Goal: Task Accomplishment & Management: Use online tool/utility

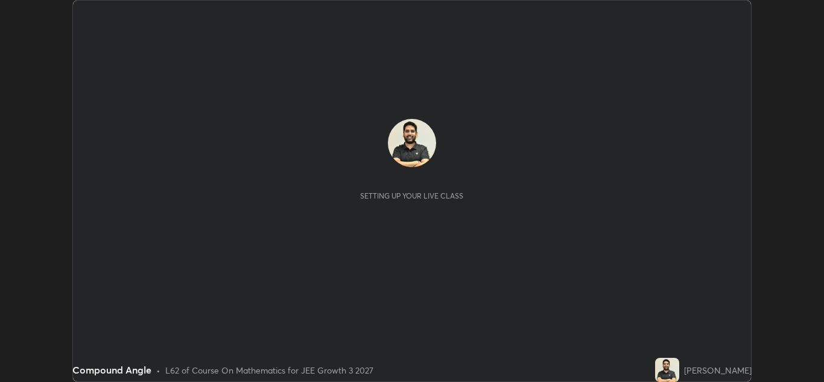
scroll to position [382, 824]
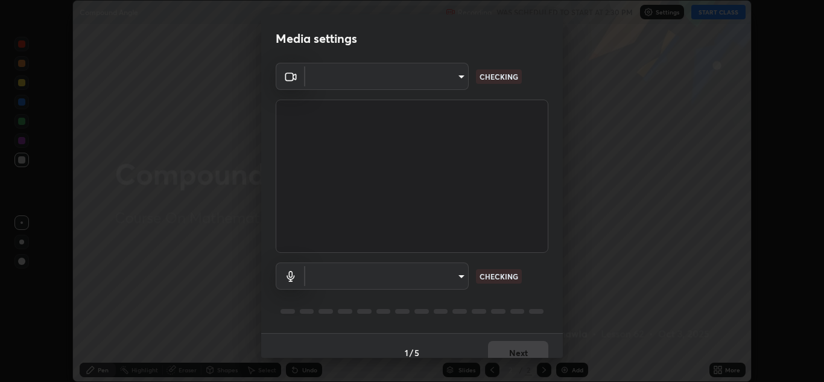
type input "00cb52ea7dbc067a4e9eba70c986ec13a5c87d59f38709f4e6374cce52915b34"
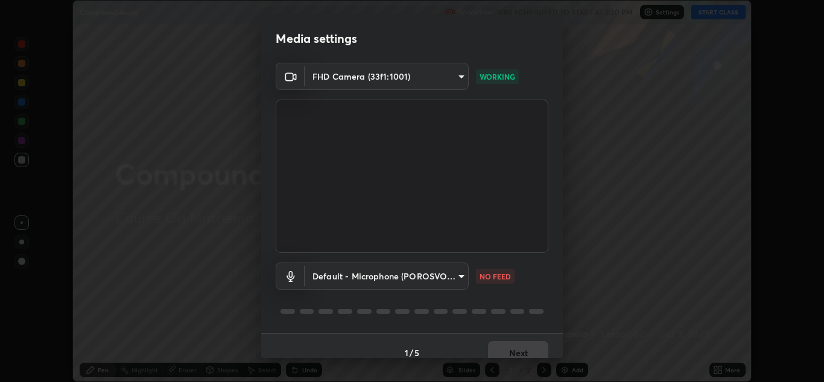
click at [373, 276] on body "Erase all Compound Angle Recording WAS SCHEDULED TO START AT 2:30 PM Settings S…" at bounding box center [412, 191] width 824 height 382
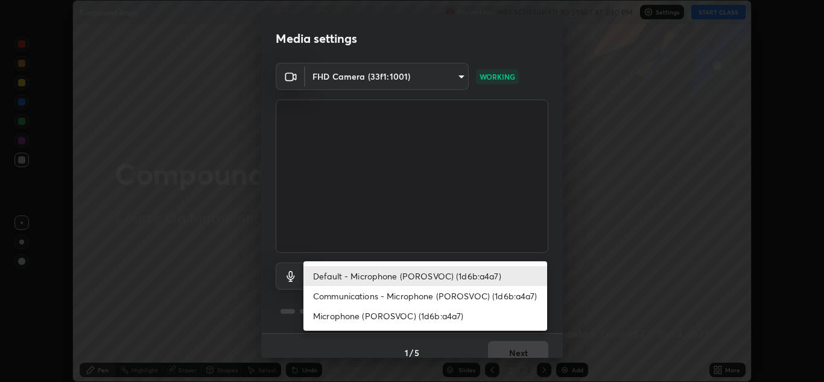
click at [357, 301] on li "Communications - Microphone (POROSVOC) (1d6b:a4a7)" at bounding box center [426, 296] width 244 height 20
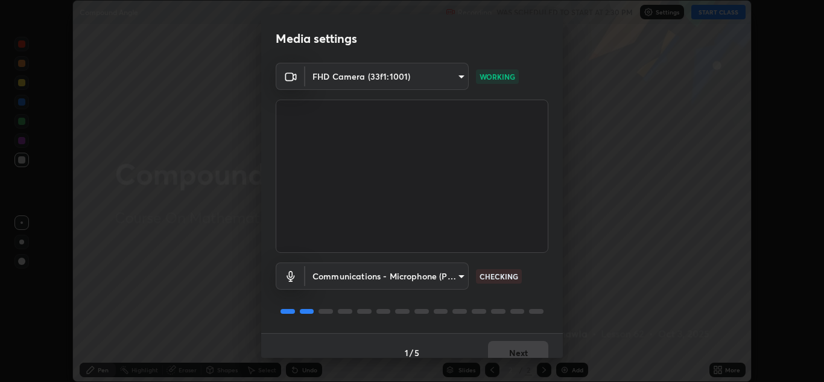
click at [347, 273] on body "Erase all Compound Angle Recording WAS SCHEDULED TO START AT 2:30 PM Settings S…" at bounding box center [412, 191] width 824 height 382
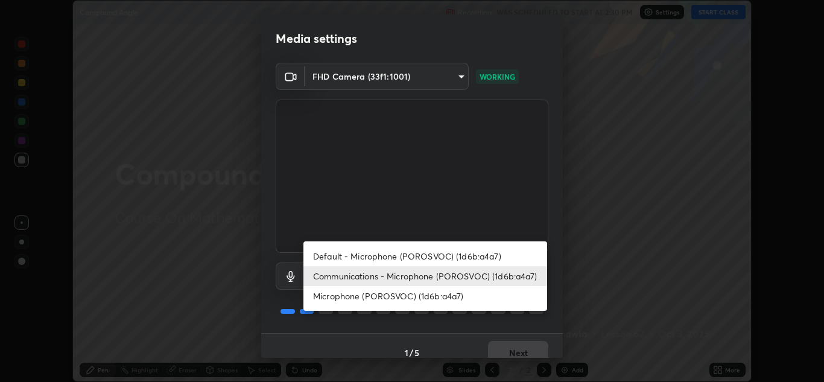
click at [344, 295] on li "Microphone (POROSVOC) (1d6b:a4a7)" at bounding box center [426, 296] width 244 height 20
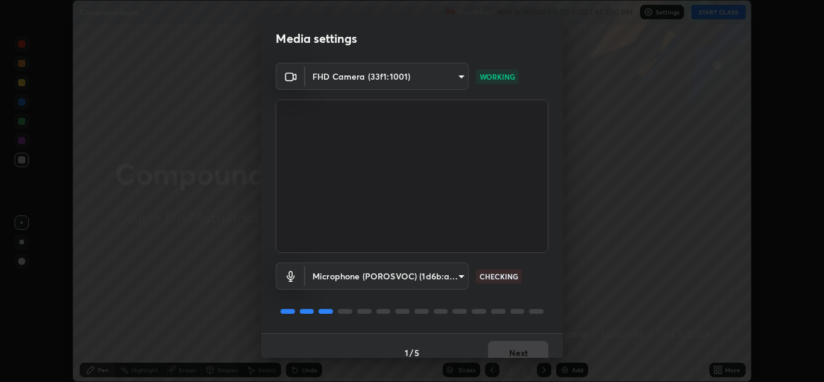
click at [351, 278] on body "Erase all Compound Angle Recording WAS SCHEDULED TO START AT 2:30 PM Settings S…" at bounding box center [412, 191] width 824 height 382
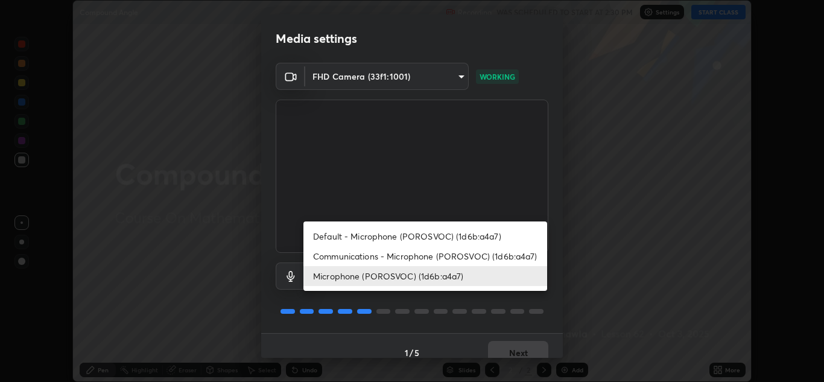
click at [343, 234] on li "Default - Microphone (POROSVOC) (1d6b:a4a7)" at bounding box center [426, 236] width 244 height 20
type input "default"
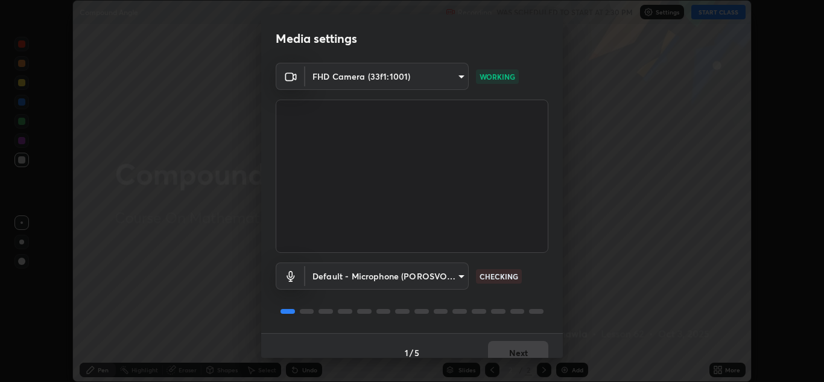
scroll to position [14, 0]
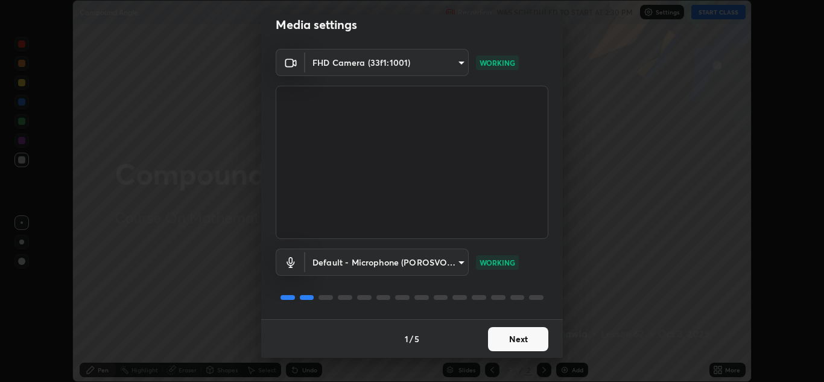
click at [499, 345] on button "Next" at bounding box center [518, 339] width 60 height 24
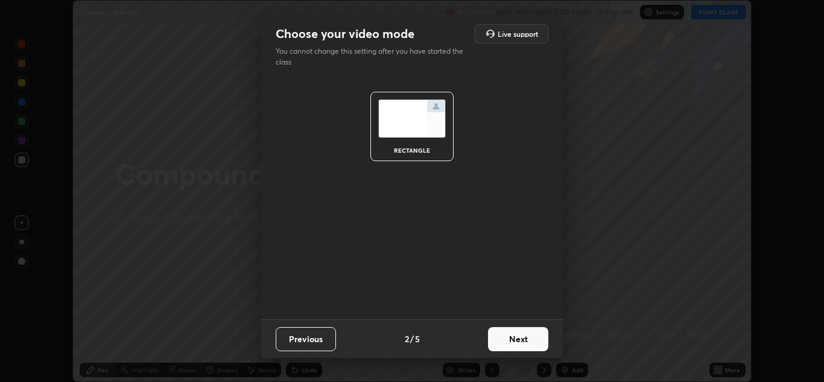
click at [516, 340] on button "Next" at bounding box center [518, 339] width 60 height 24
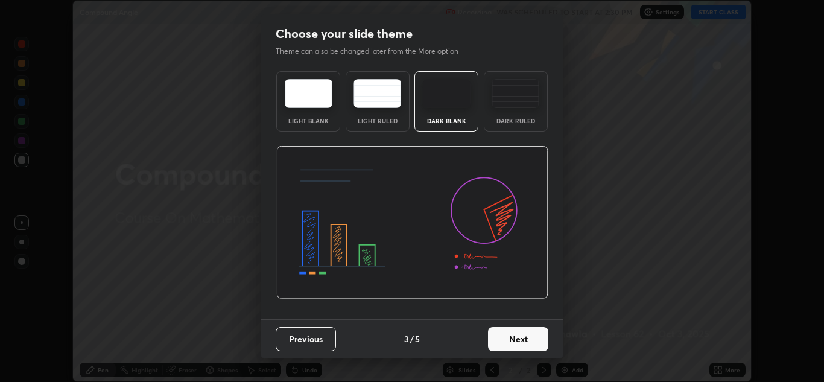
click at [523, 338] on button "Next" at bounding box center [518, 339] width 60 height 24
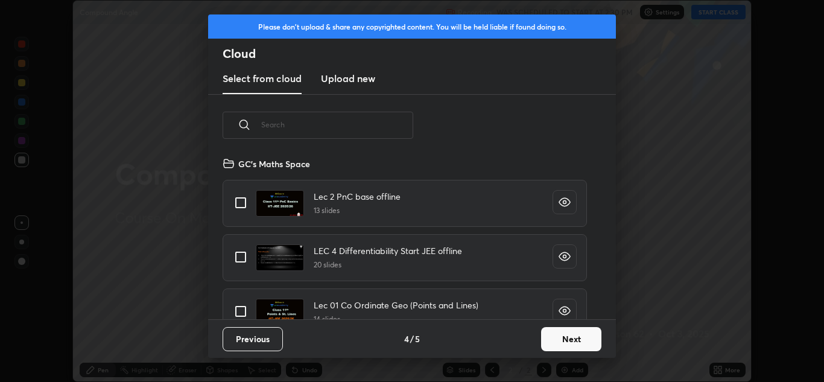
scroll to position [163, 387]
click at [447, 346] on div "Previous 4 / 5 Next" at bounding box center [412, 338] width 408 height 39
click at [560, 340] on button "Next" at bounding box center [571, 339] width 60 height 24
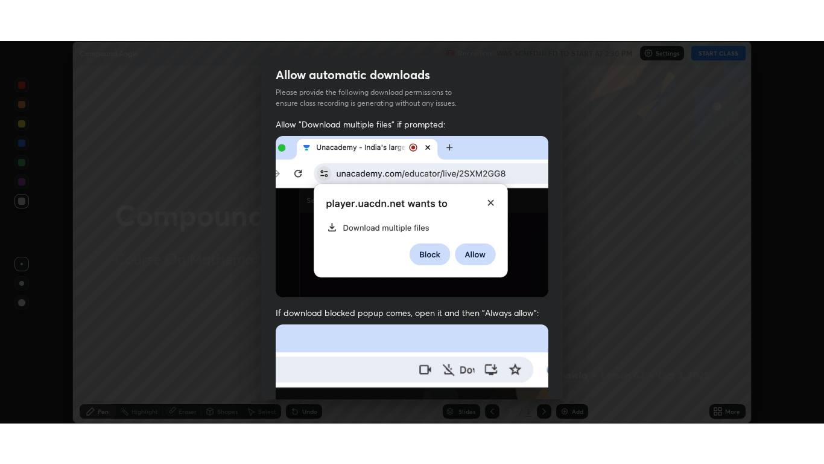
scroll to position [261, 0]
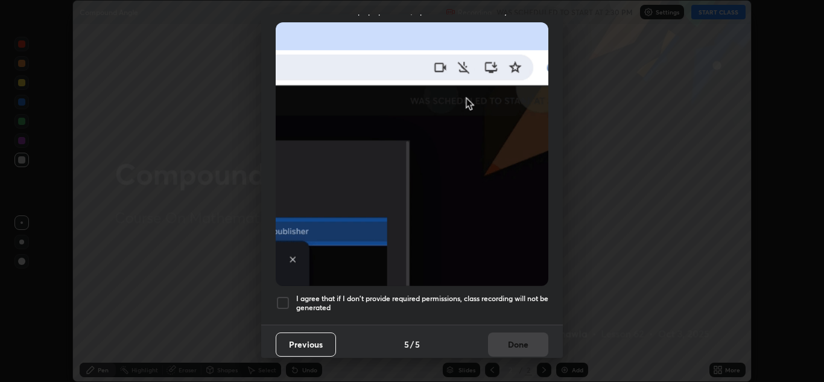
click at [292, 296] on div "I agree that if I don't provide required permissions, class recording will not …" at bounding box center [412, 303] width 273 height 14
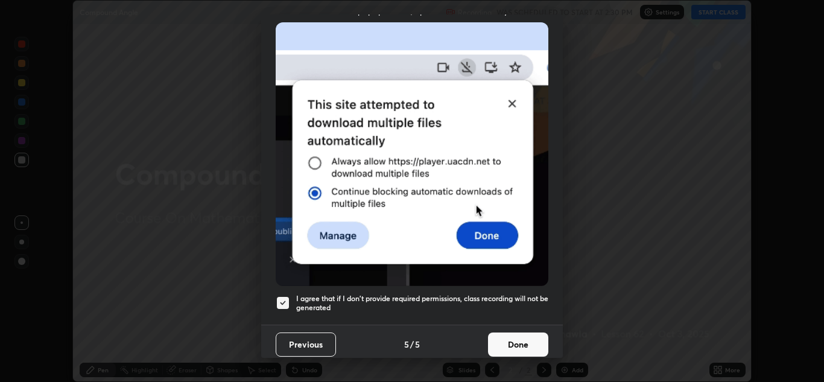
click at [493, 342] on button "Done" at bounding box center [518, 345] width 60 height 24
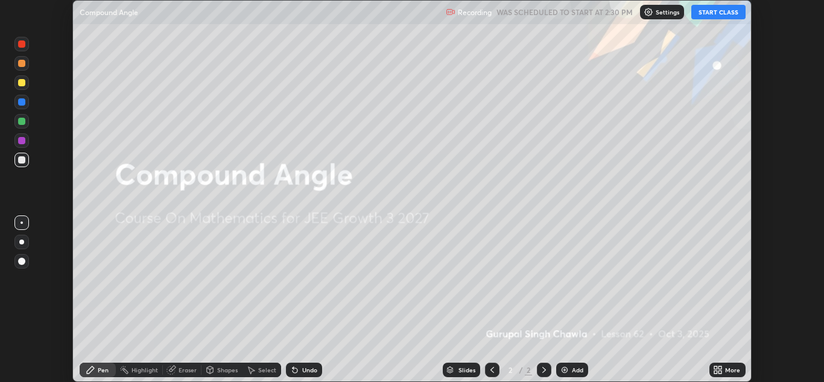
click at [725, 15] on button "START CLASS" at bounding box center [719, 12] width 54 height 14
click at [729, 364] on div "More" at bounding box center [728, 370] width 36 height 14
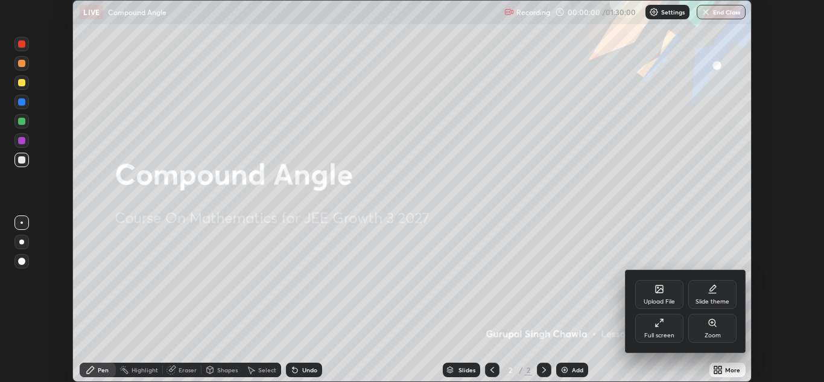
click at [667, 325] on div "Full screen" at bounding box center [660, 328] width 48 height 29
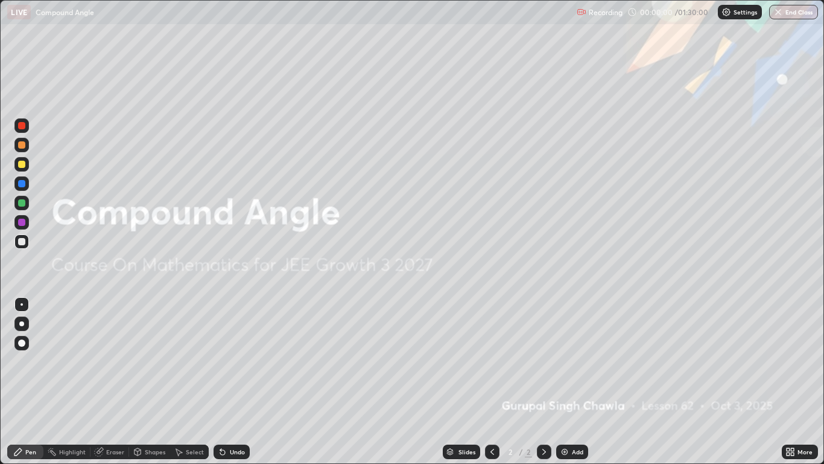
scroll to position [464, 824]
click at [24, 167] on div at bounding box center [21, 164] width 7 height 7
click at [21, 323] on div at bounding box center [21, 323] width 5 height 5
click at [22, 224] on div at bounding box center [21, 221] width 7 height 7
click at [575, 381] on div "Add" at bounding box center [577, 451] width 11 height 6
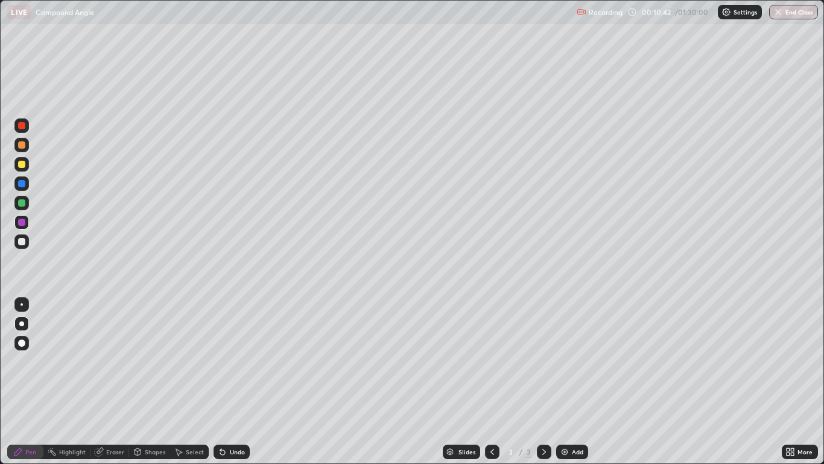
click at [18, 165] on div at bounding box center [21, 164] width 14 height 14
click at [230, 381] on div "Undo" at bounding box center [237, 451] width 15 height 6
click at [232, 381] on div "Undo" at bounding box center [237, 451] width 15 height 6
click at [25, 144] on div at bounding box center [21, 144] width 7 height 7
click at [231, 381] on div "Undo" at bounding box center [237, 451] width 15 height 6
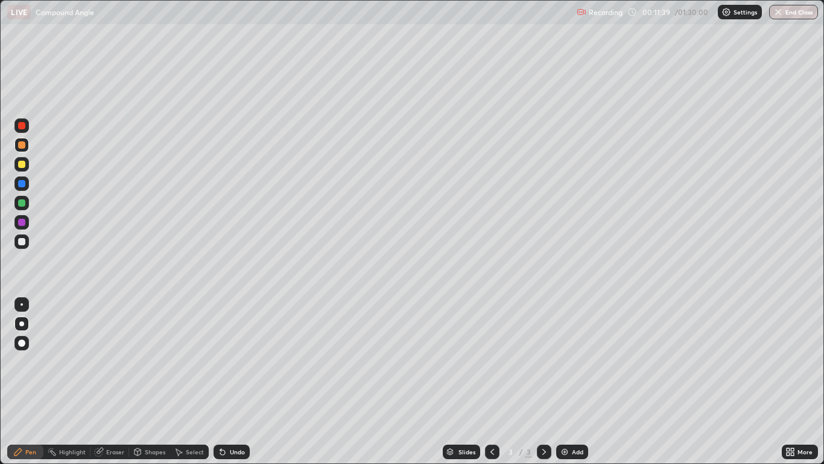
click at [23, 246] on div at bounding box center [21, 241] width 14 height 14
click at [27, 169] on div at bounding box center [21, 164] width 14 height 14
click at [199, 381] on div "Select" at bounding box center [195, 451] width 18 height 6
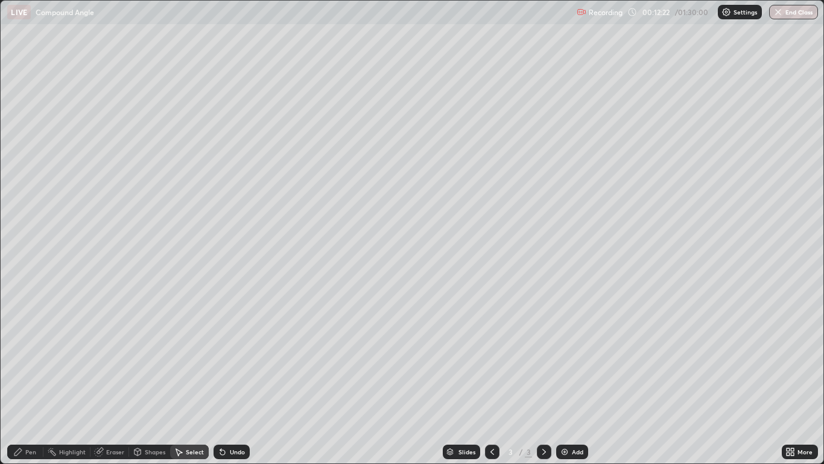
click at [238, 381] on div "Undo" at bounding box center [237, 451] width 15 height 6
click at [151, 381] on div "Shapes" at bounding box center [149, 451] width 41 height 14
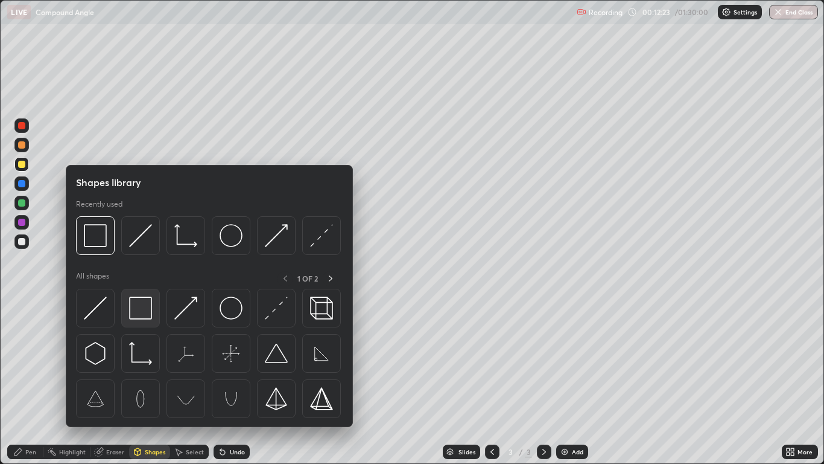
click at [145, 308] on img at bounding box center [140, 307] width 23 height 23
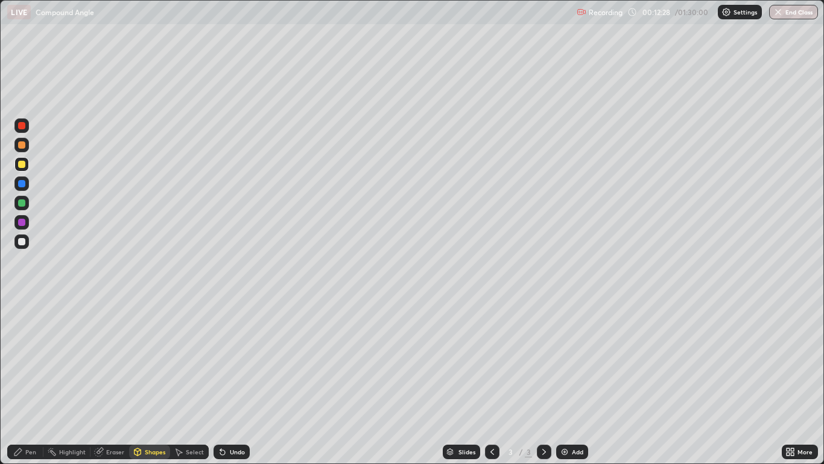
click at [28, 381] on div "Pen" at bounding box center [30, 451] width 11 height 6
click at [21, 199] on div at bounding box center [21, 203] width 14 height 14
click at [153, 381] on div "Shapes" at bounding box center [155, 451] width 21 height 6
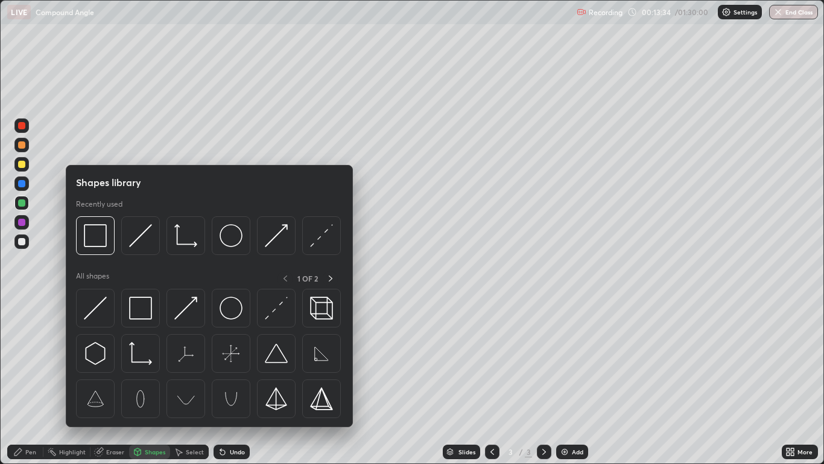
click at [33, 381] on div "Pen" at bounding box center [25, 451] width 36 height 14
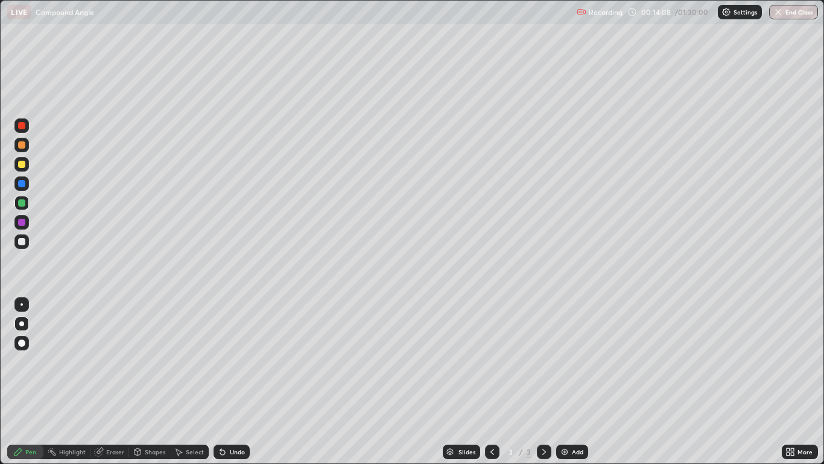
click at [20, 220] on div at bounding box center [21, 221] width 7 height 7
click at [21, 203] on div at bounding box center [21, 202] width 7 height 7
click at [21, 167] on div at bounding box center [21, 164] width 7 height 7
click at [570, 381] on div "Add" at bounding box center [572, 451] width 32 height 14
click at [21, 162] on div at bounding box center [21, 164] width 7 height 7
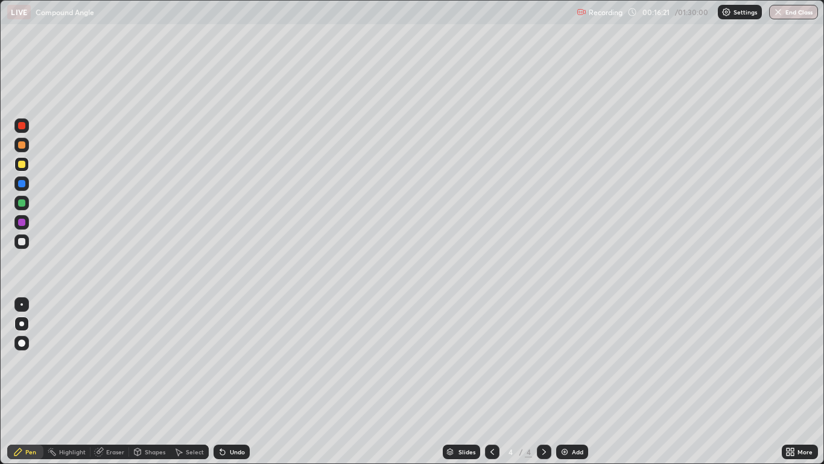
click at [24, 126] on div at bounding box center [21, 125] width 7 height 7
click at [25, 185] on div at bounding box center [21, 183] width 7 height 7
click at [26, 147] on div at bounding box center [21, 145] width 14 height 14
click at [24, 242] on div at bounding box center [21, 241] width 7 height 7
click at [25, 126] on div at bounding box center [21, 125] width 7 height 7
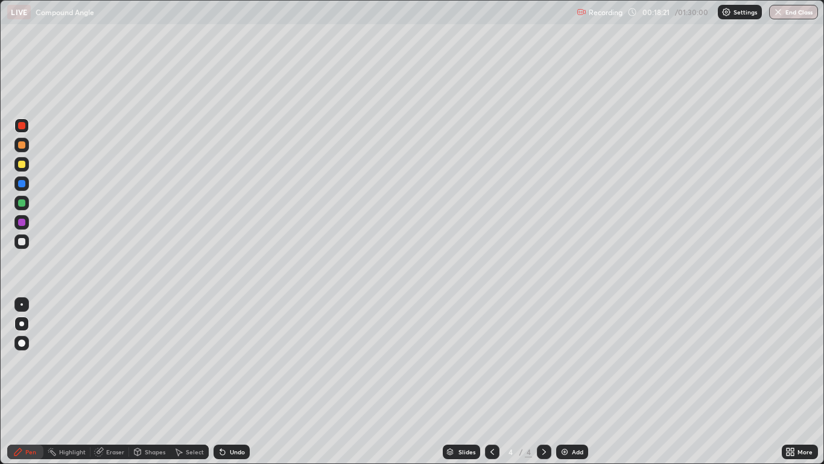
click at [17, 180] on div at bounding box center [21, 183] width 14 height 14
click at [21, 171] on div at bounding box center [21, 164] width 14 height 14
click at [20, 203] on div at bounding box center [21, 202] width 7 height 7
click at [22, 223] on div at bounding box center [21, 221] width 7 height 7
click at [23, 241] on div at bounding box center [21, 241] width 7 height 7
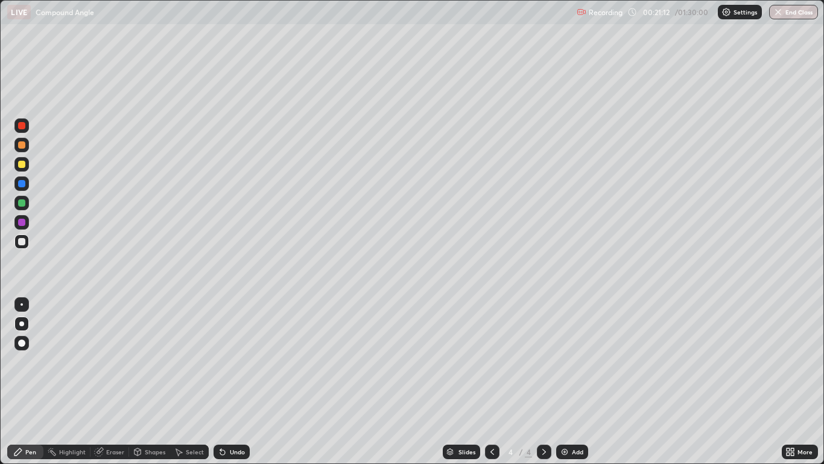
click at [233, 381] on div "Undo" at bounding box center [237, 451] width 15 height 6
click at [236, 381] on div "Undo" at bounding box center [237, 451] width 15 height 6
click at [230, 381] on div "Undo" at bounding box center [237, 451] width 15 height 6
click at [186, 381] on div "Select" at bounding box center [195, 451] width 18 height 6
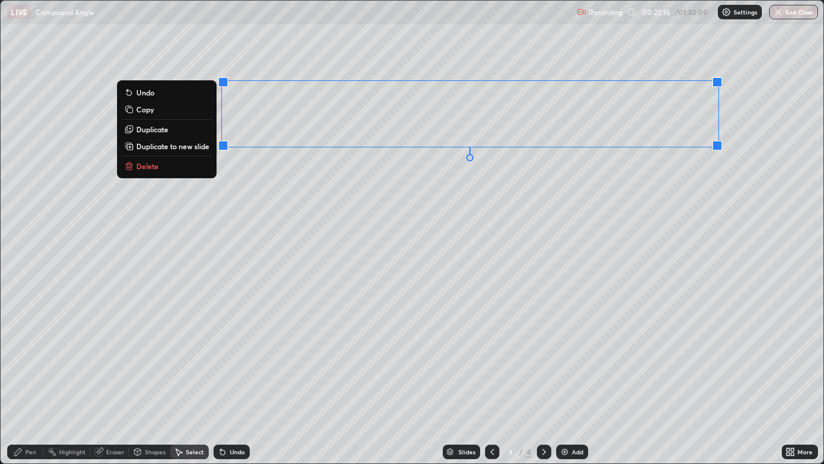
click at [540, 196] on div "0 ° Undo Copy Duplicate Duplicate to new slide Delete" at bounding box center [412, 232] width 823 height 462
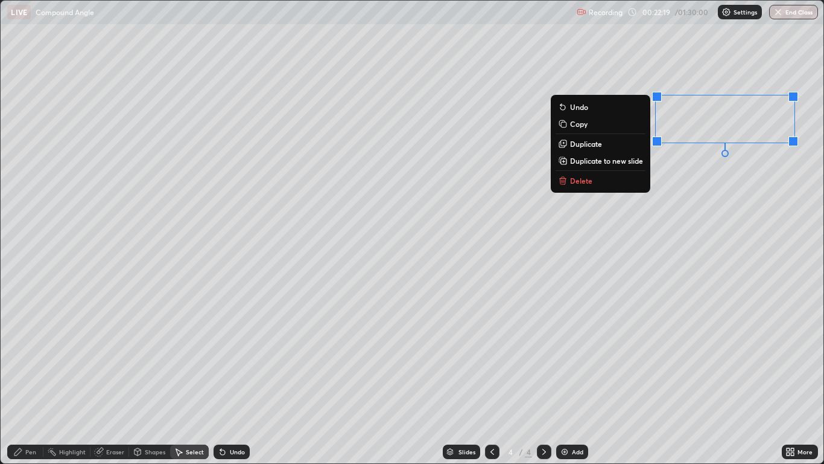
click at [27, 381] on div "Pen" at bounding box center [30, 451] width 11 height 6
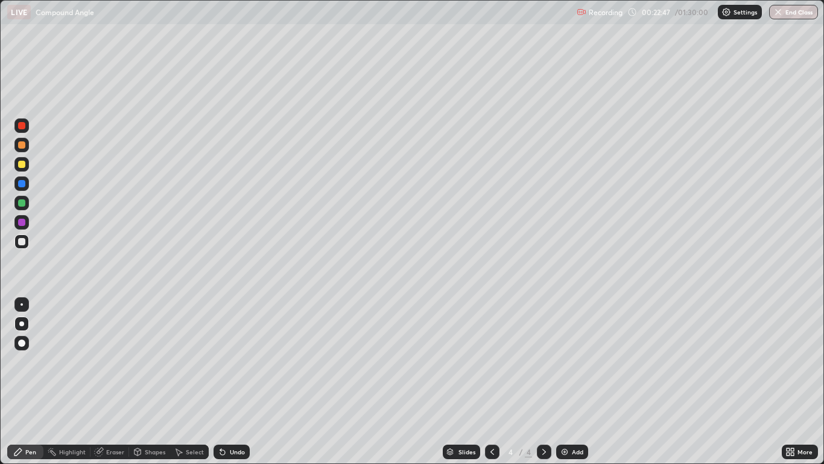
click at [240, 381] on div "Undo" at bounding box center [237, 451] width 15 height 6
click at [21, 205] on div at bounding box center [21, 202] width 7 height 7
click at [27, 243] on div at bounding box center [21, 241] width 14 height 14
click at [214, 381] on div "Undo" at bounding box center [232, 451] width 36 height 14
click at [195, 381] on div "Select" at bounding box center [195, 451] width 18 height 6
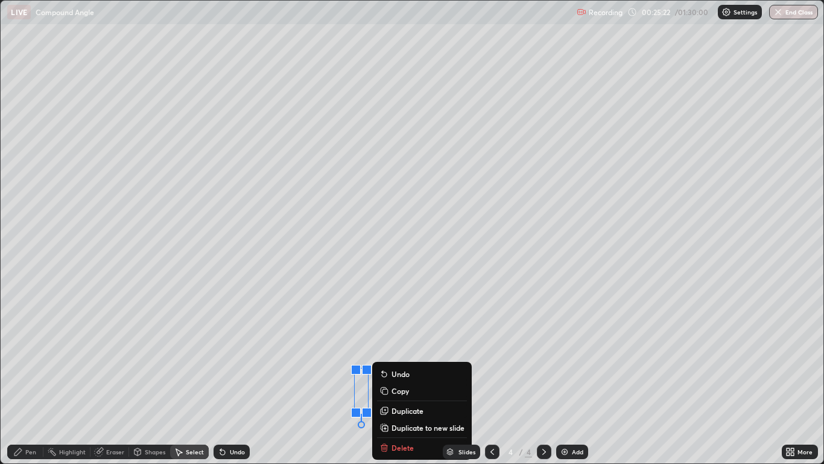
click at [343, 381] on div "0 ° Undo Copy Duplicate Duplicate to new slide Delete" at bounding box center [412, 232] width 823 height 462
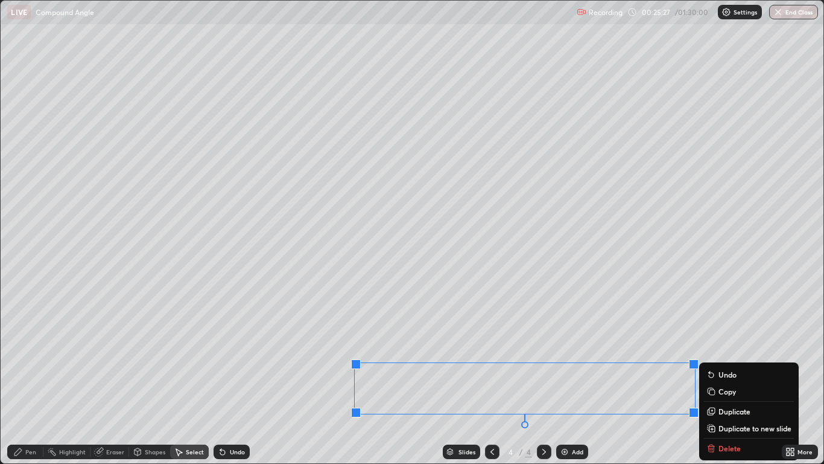
click at [730, 381] on button "Duplicate to new slide" at bounding box center [749, 428] width 90 height 14
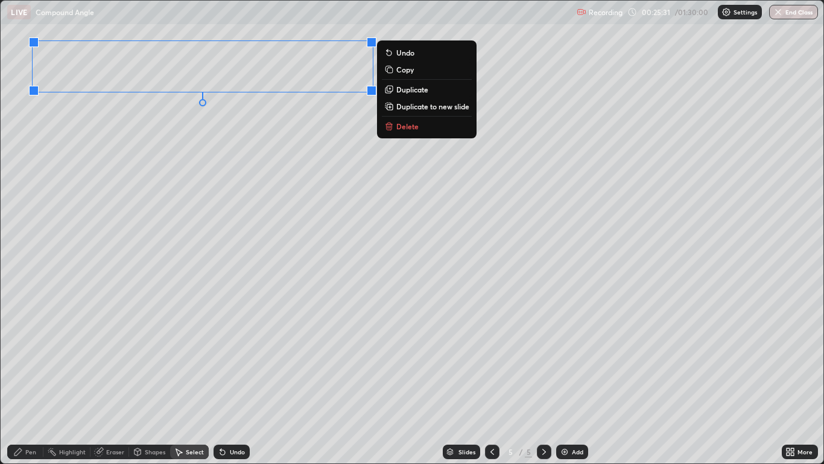
click at [31, 381] on div "Pen" at bounding box center [30, 451] width 11 height 6
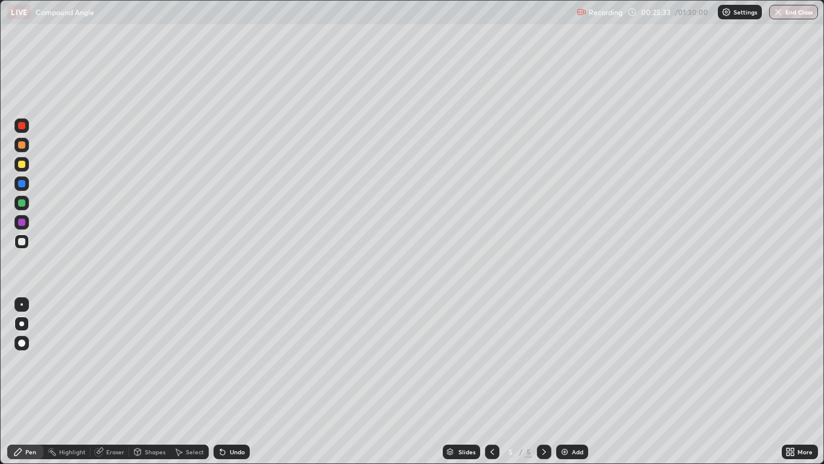
click at [19, 128] on div at bounding box center [21, 125] width 7 height 7
click at [113, 381] on div "Eraser" at bounding box center [115, 451] width 18 height 6
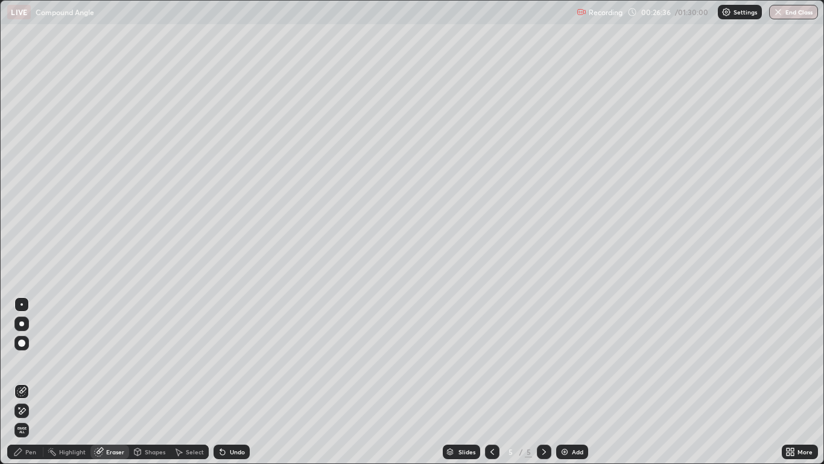
click at [28, 381] on div "Pen" at bounding box center [30, 451] width 11 height 6
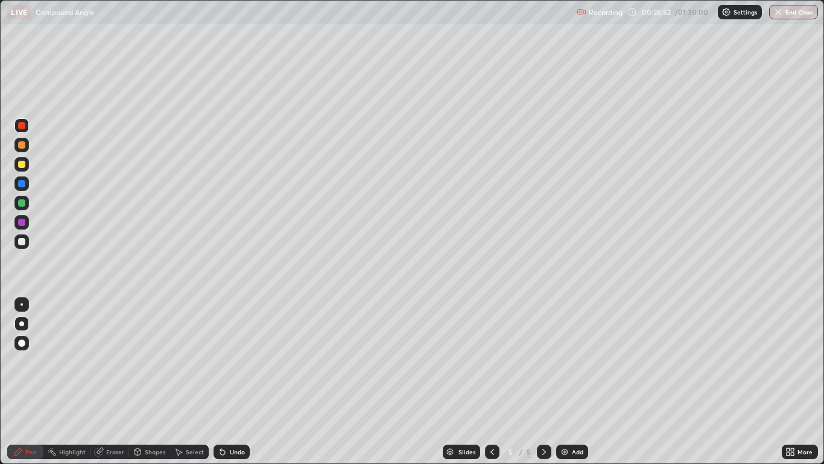
click at [21, 165] on div at bounding box center [21, 164] width 7 height 7
click at [226, 381] on div "Undo" at bounding box center [232, 451] width 36 height 14
click at [234, 381] on div "Undo" at bounding box center [237, 451] width 15 height 6
click at [241, 381] on div "Undo" at bounding box center [232, 451] width 36 height 14
click at [244, 381] on div "Undo" at bounding box center [232, 451] width 36 height 14
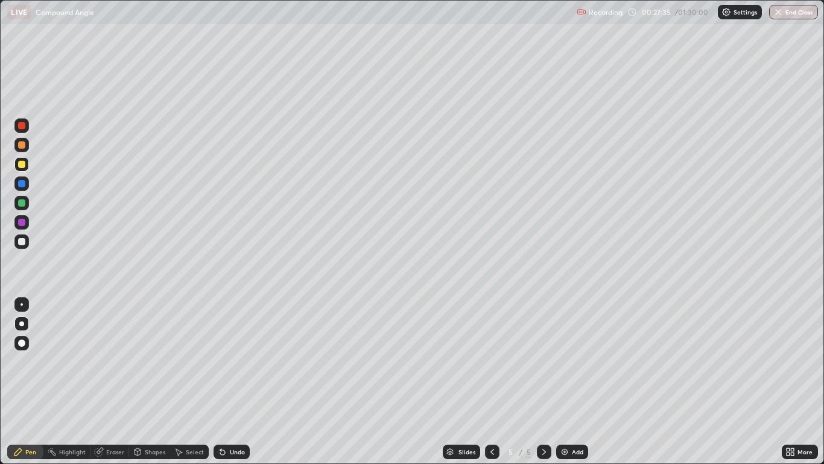
click at [106, 381] on div "Eraser" at bounding box center [115, 451] width 18 height 6
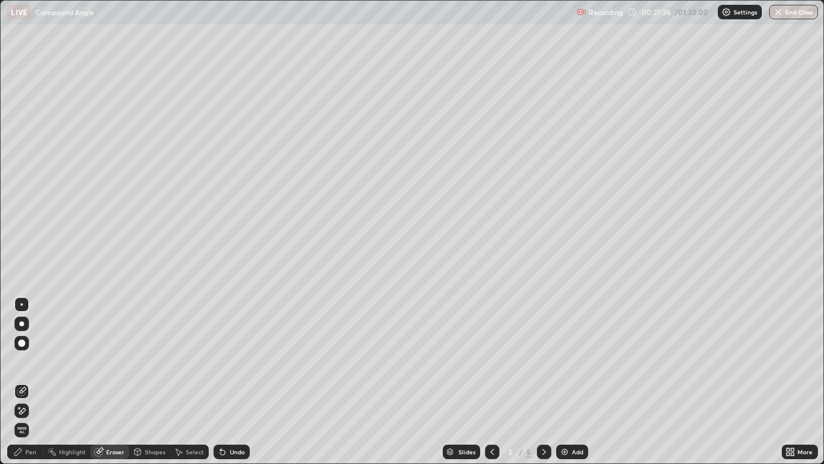
click at [19, 381] on icon at bounding box center [19, 407] width 1 height 1
click at [26, 381] on div "Pen" at bounding box center [30, 451] width 11 height 6
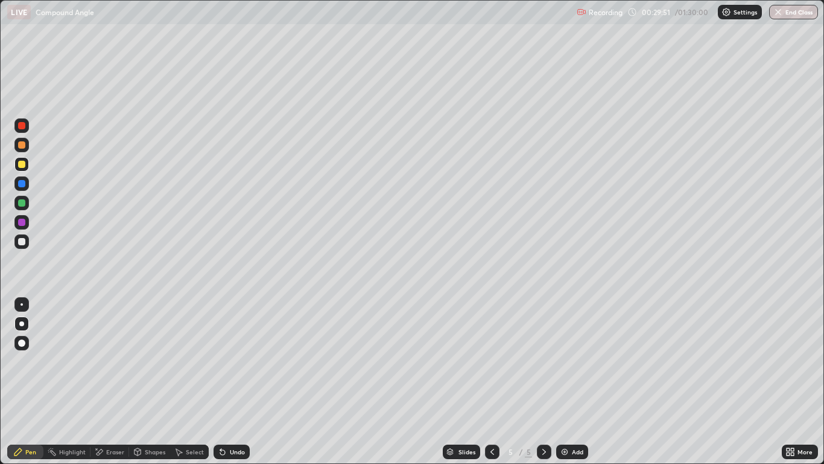
click at [107, 381] on div "Eraser" at bounding box center [110, 451] width 39 height 14
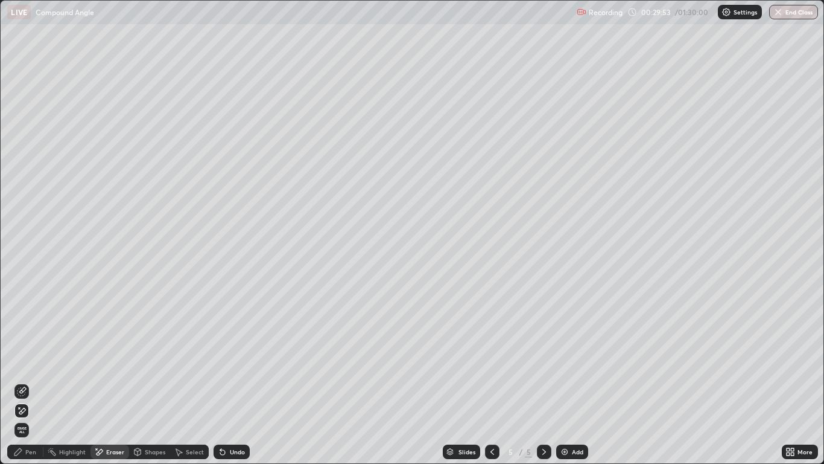
click at [20, 381] on icon at bounding box center [17, 451] width 7 height 7
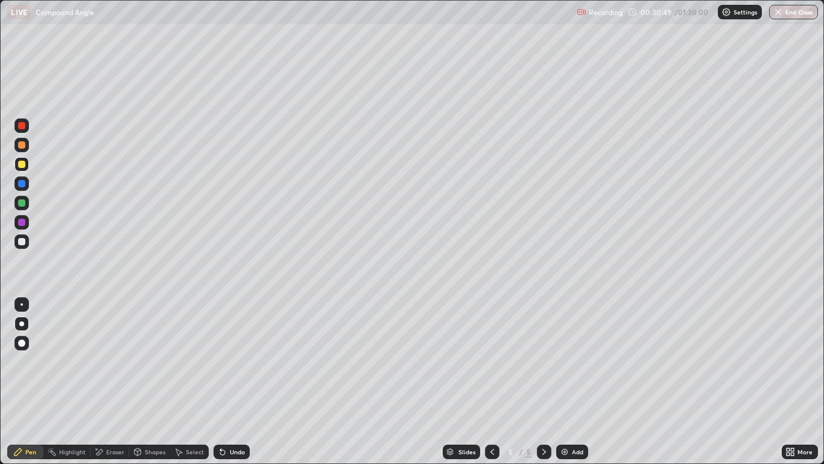
click at [145, 381] on div "Shapes" at bounding box center [155, 451] width 21 height 6
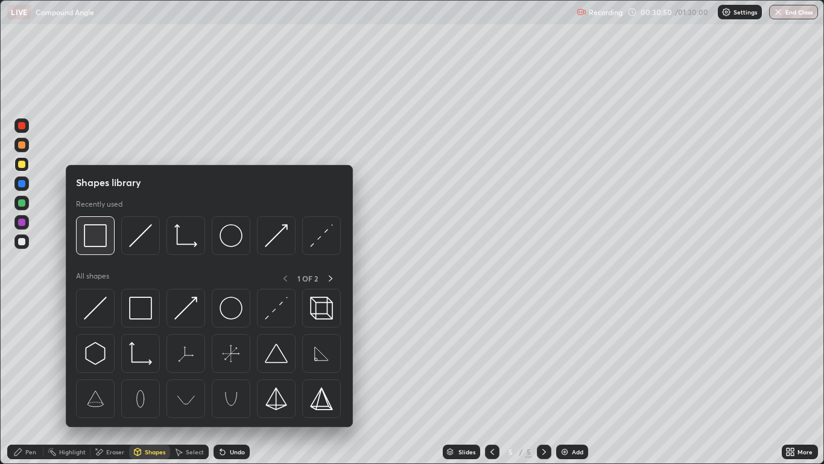
click at [103, 243] on img at bounding box center [95, 235] width 23 height 23
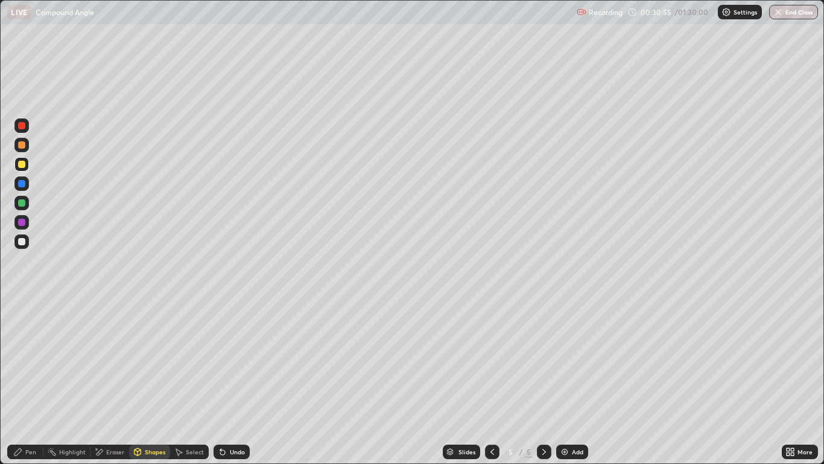
click at [33, 381] on div "Pen" at bounding box center [25, 451] width 36 height 14
click at [22, 165] on div at bounding box center [21, 164] width 7 height 7
click at [19, 162] on div at bounding box center [21, 164] width 7 height 7
click at [25, 185] on div at bounding box center [21, 183] width 7 height 7
click at [156, 381] on div "Shapes" at bounding box center [155, 451] width 21 height 6
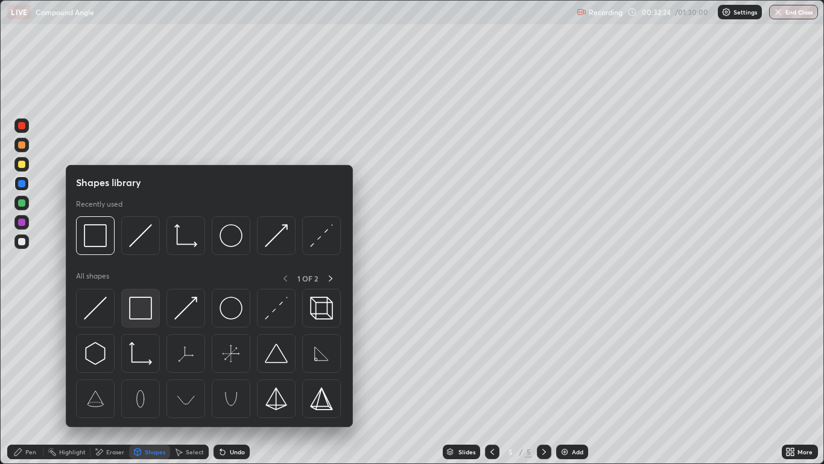
click at [134, 290] on div at bounding box center [140, 308] width 39 height 39
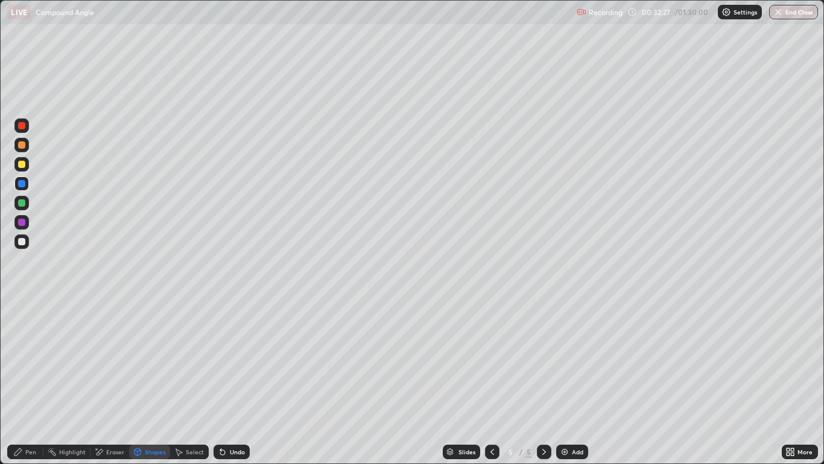
click at [26, 381] on div "Pen" at bounding box center [30, 451] width 11 height 6
click at [19, 240] on div at bounding box center [21, 241] width 7 height 7
click at [20, 170] on div at bounding box center [21, 164] width 14 height 14
click at [25, 188] on div at bounding box center [21, 183] width 14 height 14
click at [491, 381] on icon at bounding box center [493, 452] width 10 height 10
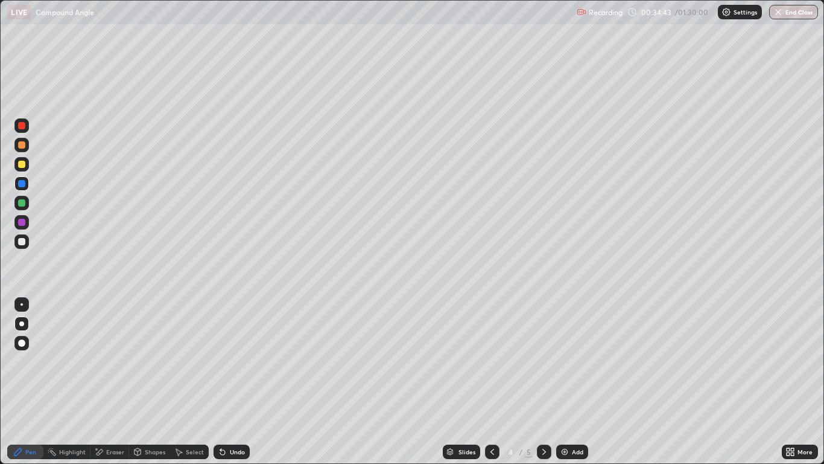
click at [486, 381] on div at bounding box center [492, 451] width 14 height 14
click at [543, 381] on icon at bounding box center [545, 452] width 10 height 10
click at [544, 381] on icon at bounding box center [545, 452] width 10 height 10
click at [499, 381] on div at bounding box center [492, 451] width 14 height 24
click at [498, 381] on div at bounding box center [492, 451] width 14 height 14
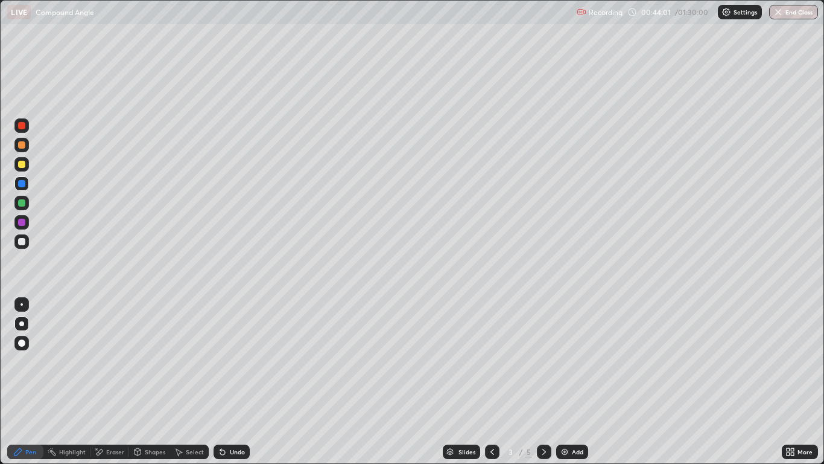
click at [492, 381] on icon at bounding box center [493, 452] width 10 height 10
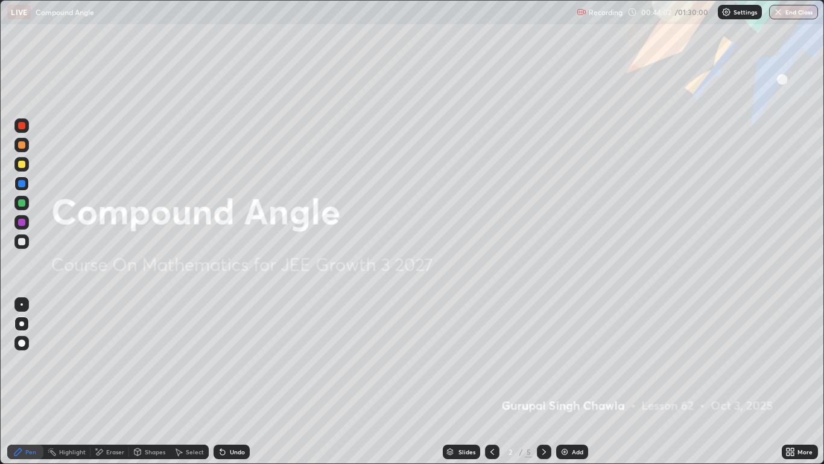
click at [550, 381] on div at bounding box center [544, 451] width 14 height 24
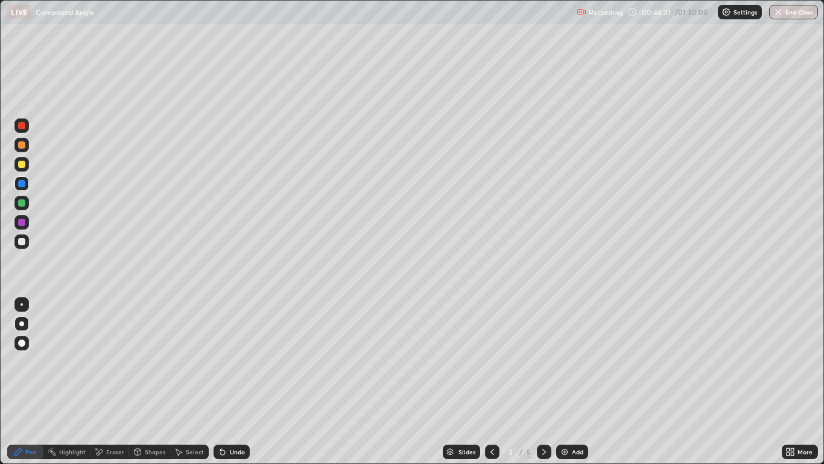
click at [21, 162] on div at bounding box center [21, 164] width 7 height 7
click at [234, 381] on div "Undo" at bounding box center [237, 451] width 15 height 6
click at [27, 126] on div at bounding box center [21, 125] width 14 height 14
click at [21, 167] on div at bounding box center [21, 164] width 7 height 7
click at [108, 381] on div "Eraser" at bounding box center [115, 451] width 18 height 6
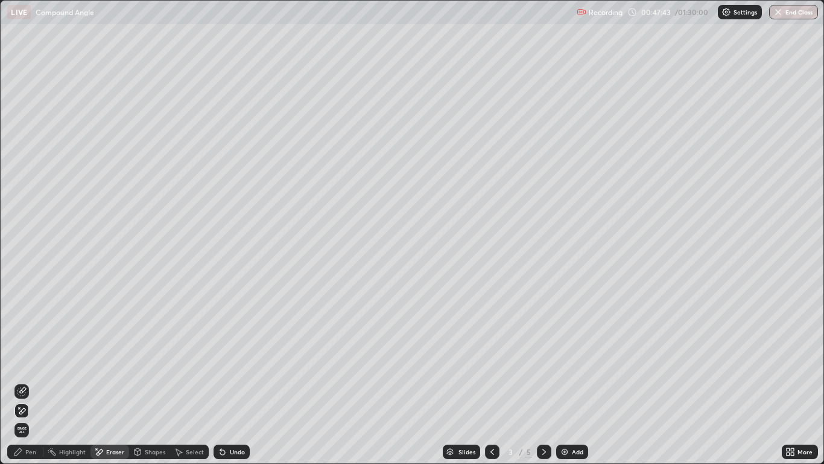
click at [33, 381] on div "Pen" at bounding box center [25, 451] width 36 height 14
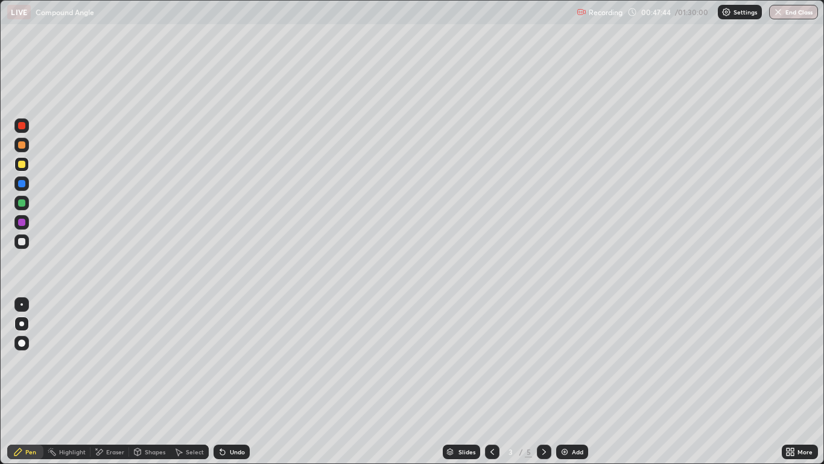
click at [22, 165] on div at bounding box center [21, 164] width 7 height 7
click at [28, 124] on div at bounding box center [21, 125] width 14 height 14
click at [24, 162] on div at bounding box center [21, 164] width 7 height 7
click at [244, 381] on div "Undo" at bounding box center [232, 451] width 36 height 14
click at [248, 381] on div "Undo" at bounding box center [232, 451] width 36 height 14
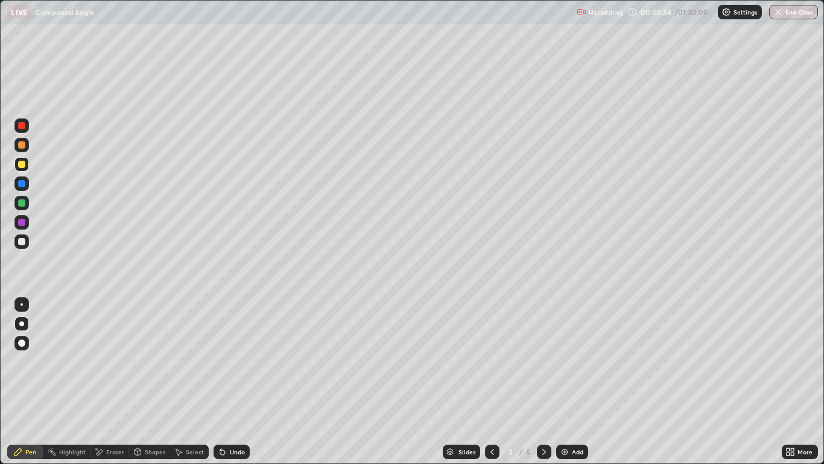
click at [543, 381] on div at bounding box center [544, 451] width 14 height 24
click at [540, 381] on icon at bounding box center [545, 452] width 10 height 10
click at [491, 381] on div at bounding box center [492, 451] width 14 height 14
click at [492, 381] on div at bounding box center [492, 451] width 14 height 24
click at [21, 203] on div at bounding box center [21, 202] width 7 height 7
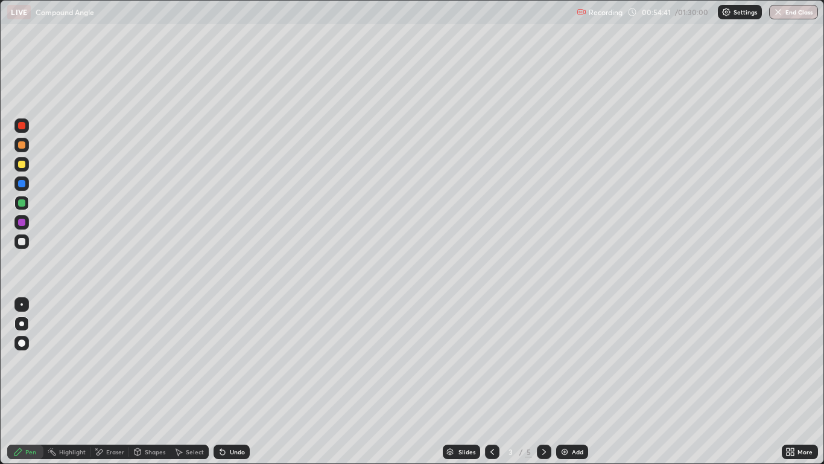
click at [537, 381] on div at bounding box center [544, 451] width 14 height 14
click at [545, 381] on icon at bounding box center [545, 451] width 4 height 6
click at [570, 381] on div "Add" at bounding box center [572, 451] width 32 height 14
click at [22, 145] on div at bounding box center [21, 144] width 7 height 7
click at [568, 381] on img at bounding box center [565, 452] width 10 height 10
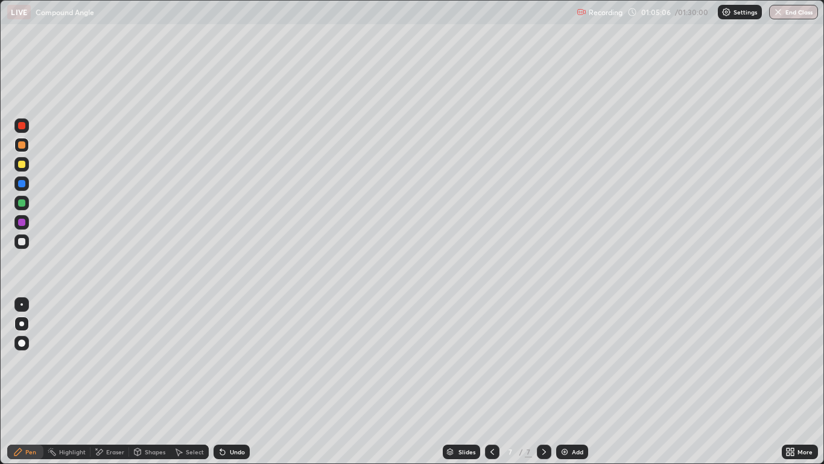
click at [488, 381] on div at bounding box center [492, 451] width 14 height 14
click at [575, 381] on div "Add" at bounding box center [577, 451] width 11 height 6
click at [112, 381] on div "Eraser" at bounding box center [115, 451] width 18 height 6
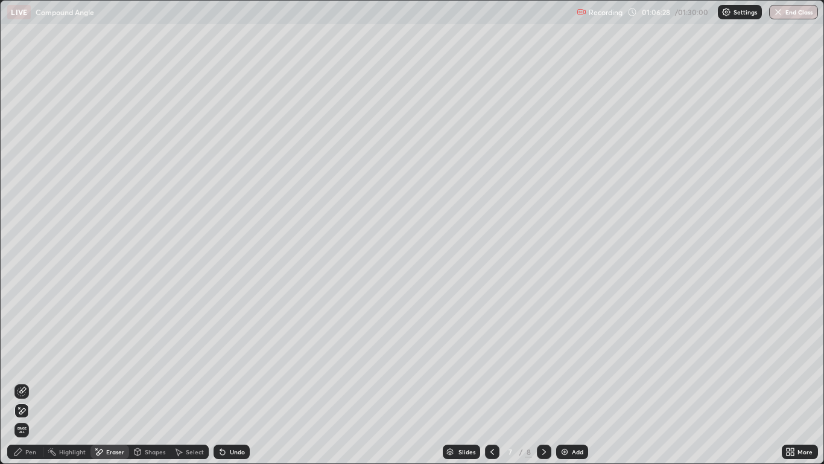
click at [36, 381] on div "Pen" at bounding box center [25, 451] width 36 height 14
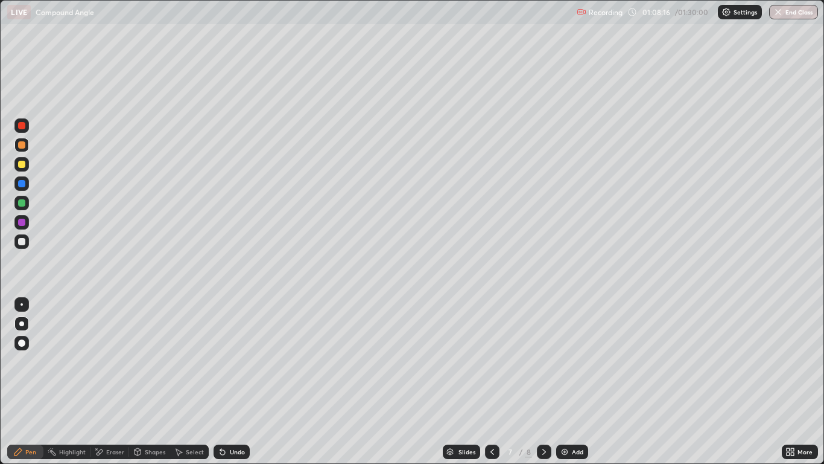
click at [25, 184] on div at bounding box center [21, 183] width 7 height 7
click at [22, 164] on div at bounding box center [21, 164] width 7 height 7
click at [578, 381] on div "Add" at bounding box center [577, 451] width 11 height 6
click at [21, 121] on div at bounding box center [21, 125] width 14 height 14
click at [22, 128] on div at bounding box center [21, 125] width 7 height 7
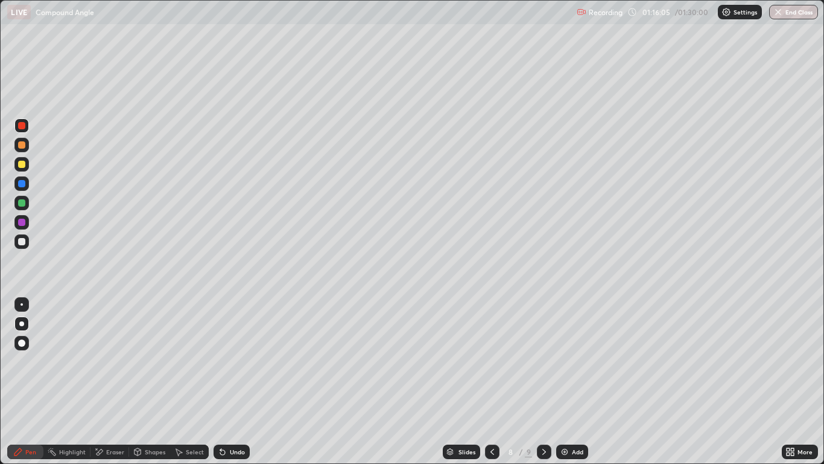
click at [24, 164] on div at bounding box center [21, 164] width 7 height 7
click at [24, 237] on div at bounding box center [21, 241] width 14 height 14
click at [22, 203] on div at bounding box center [21, 202] width 7 height 7
click at [19, 204] on div at bounding box center [21, 202] width 7 height 7
click at [22, 222] on div at bounding box center [21, 221] width 7 height 7
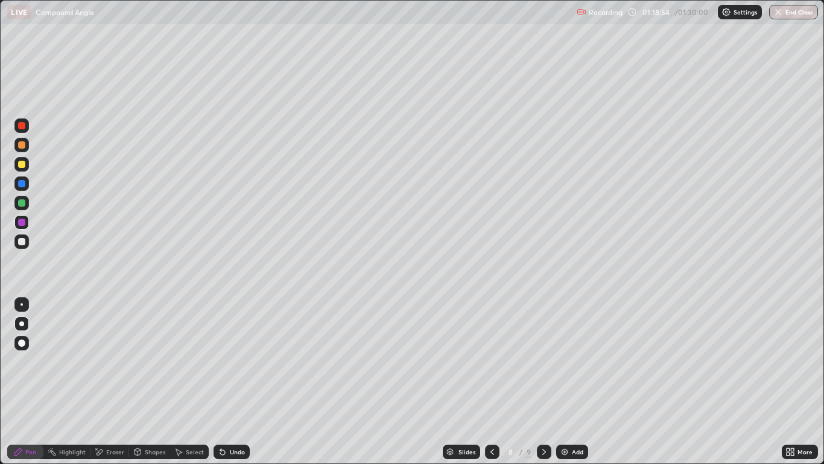
click at [25, 217] on div at bounding box center [21, 222] width 14 height 14
click at [491, 381] on icon at bounding box center [493, 452] width 10 height 10
click at [543, 381] on icon at bounding box center [545, 452] width 10 height 10
click at [495, 381] on icon at bounding box center [493, 452] width 10 height 10
click at [546, 381] on icon at bounding box center [545, 452] width 10 height 10
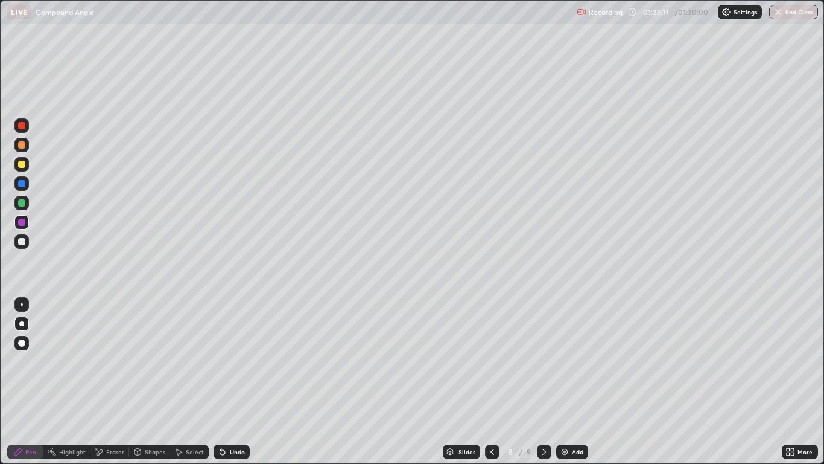
click at [798, 12] on button "End Class" at bounding box center [794, 12] width 49 height 14
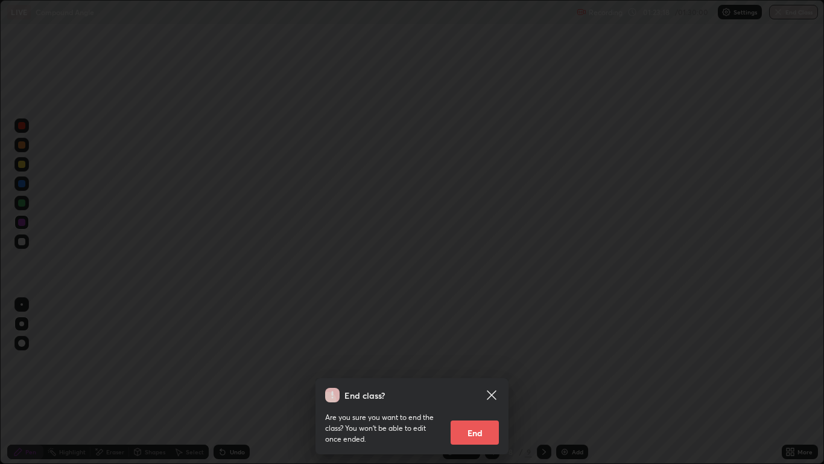
click at [480, 381] on button "End" at bounding box center [475, 432] width 48 height 24
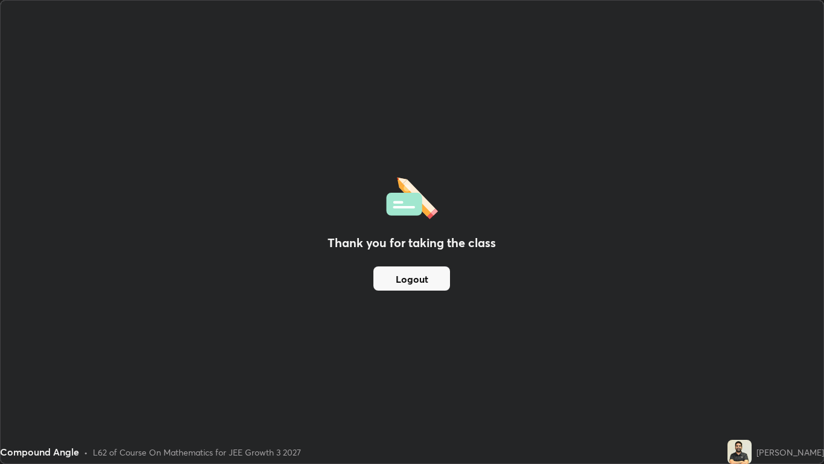
click at [423, 283] on button "Logout" at bounding box center [412, 278] width 77 height 24
click at [418, 278] on button "Logout" at bounding box center [412, 278] width 77 height 24
click at [414, 278] on button "Logout" at bounding box center [412, 278] width 77 height 24
click at [413, 275] on button "Logout" at bounding box center [412, 278] width 77 height 24
